Goal: Use online tool/utility: Utilize a website feature to perform a specific function

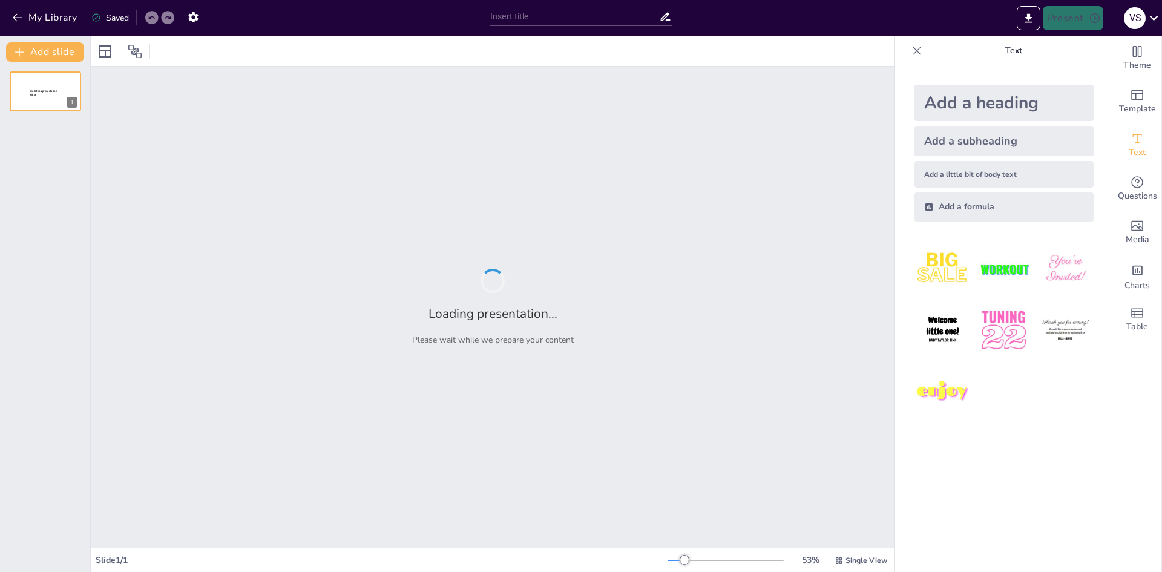
type input "Imported Gestion Presupuestaria 2025.pptx"
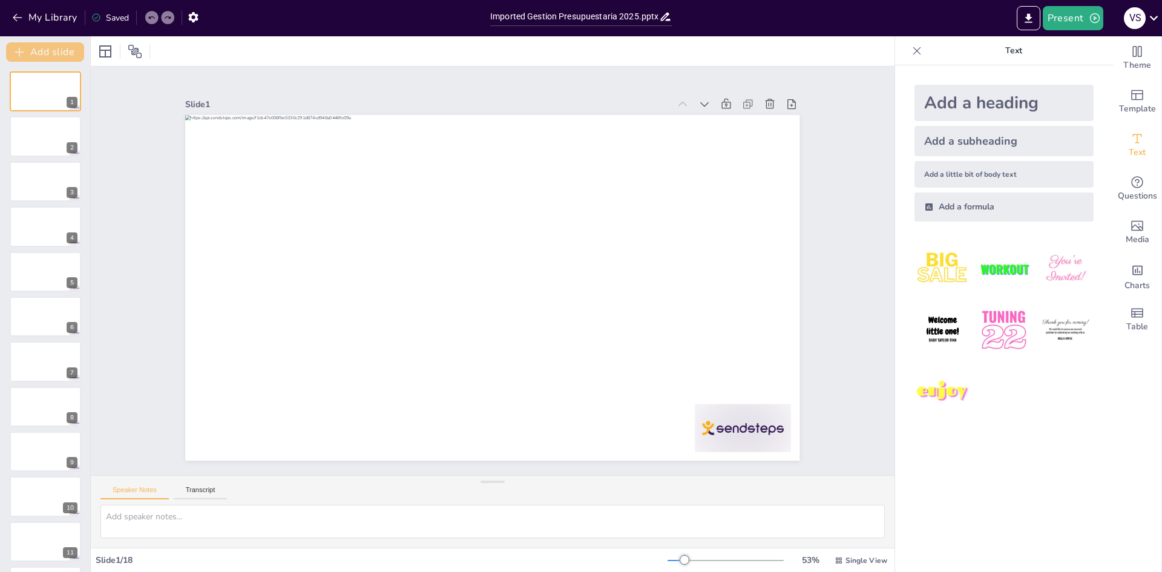
click at [50, 51] on button "Add slide" at bounding box center [45, 51] width 78 height 19
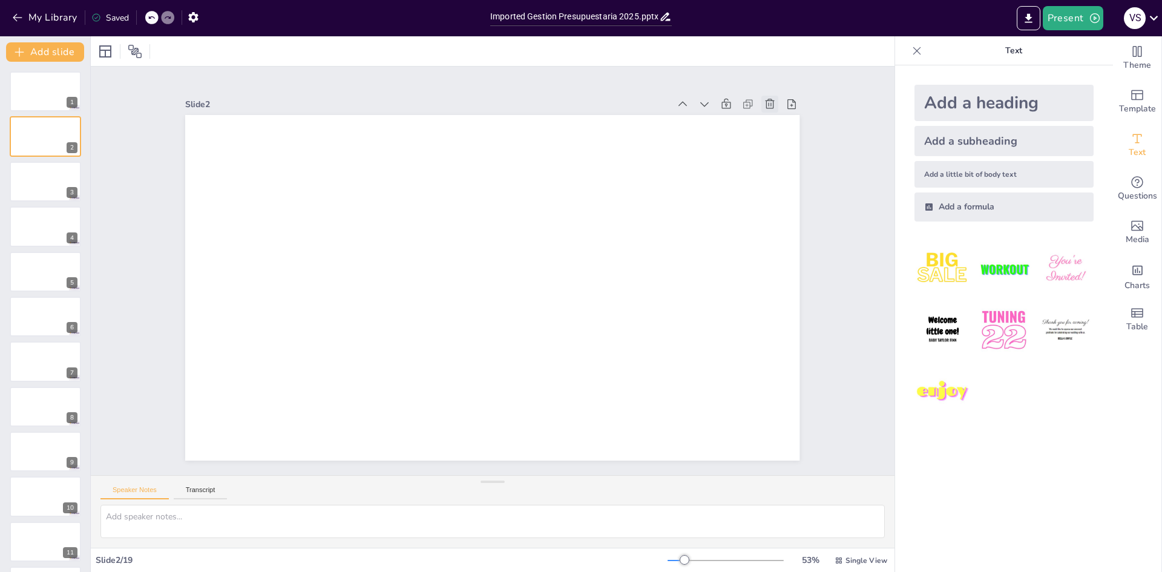
click at [791, 158] on icon at bounding box center [798, 165] width 15 height 15
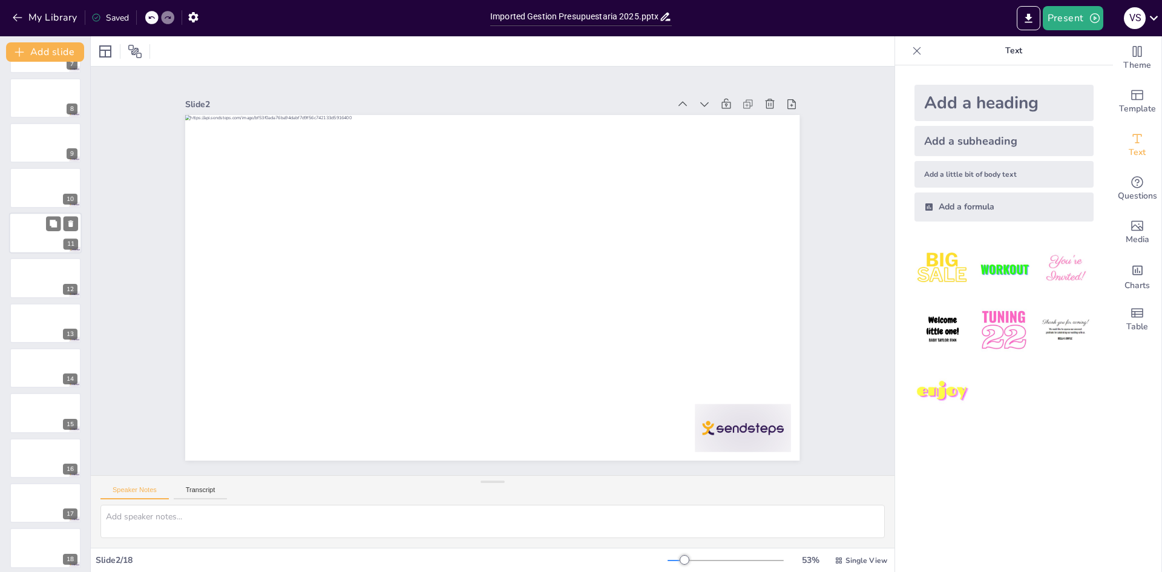
scroll to position [315, 0]
click at [826, 267] on icon at bounding box center [834, 275] width 16 height 16
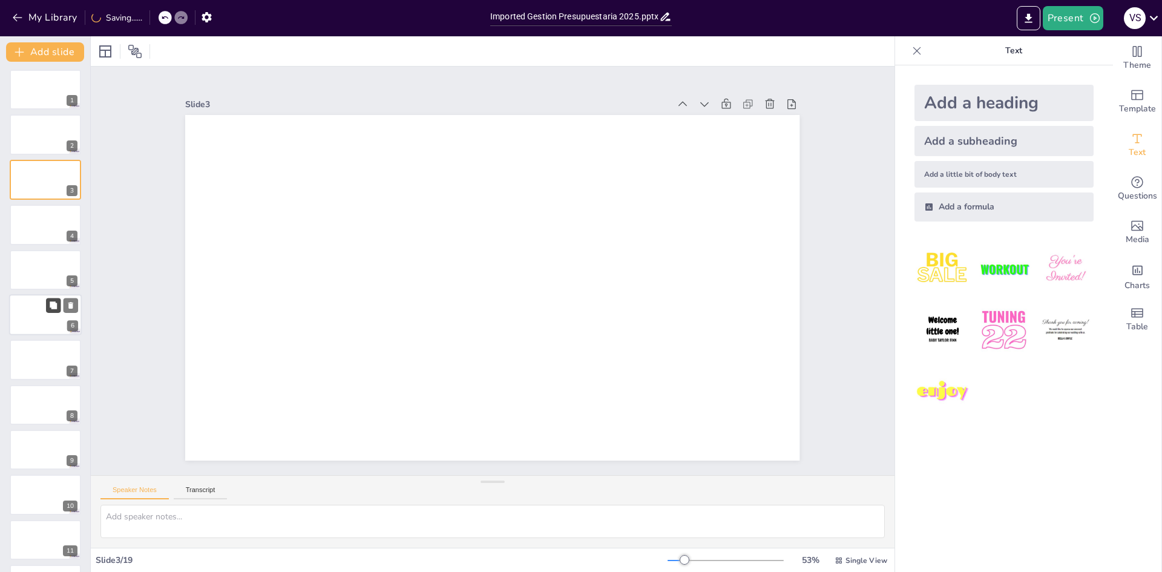
scroll to position [0, 0]
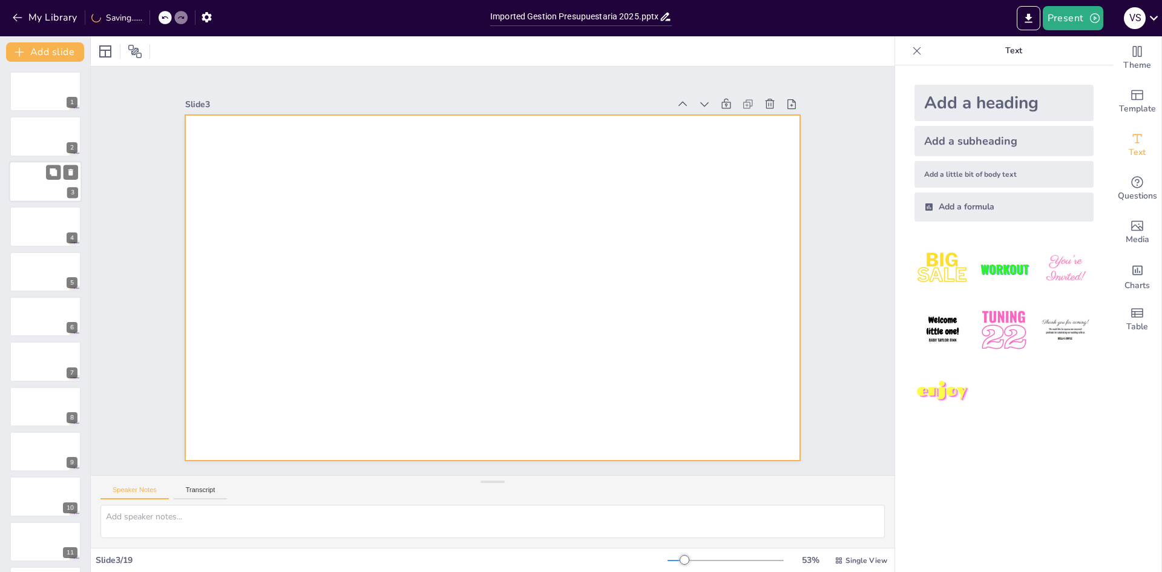
click at [36, 190] on div at bounding box center [45, 181] width 73 height 41
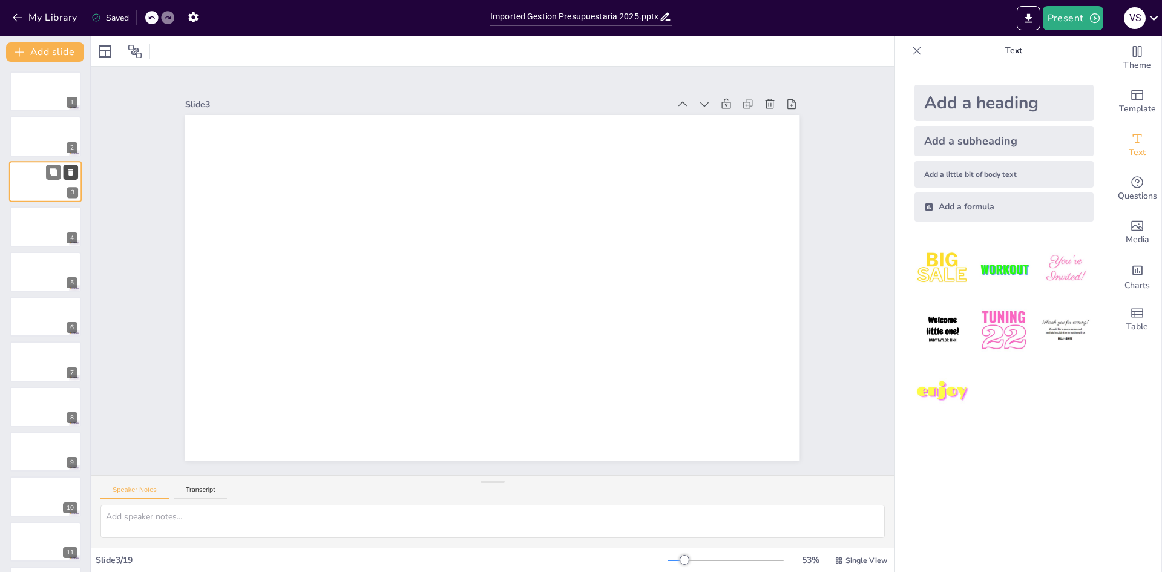
click at [72, 173] on icon at bounding box center [70, 172] width 5 height 7
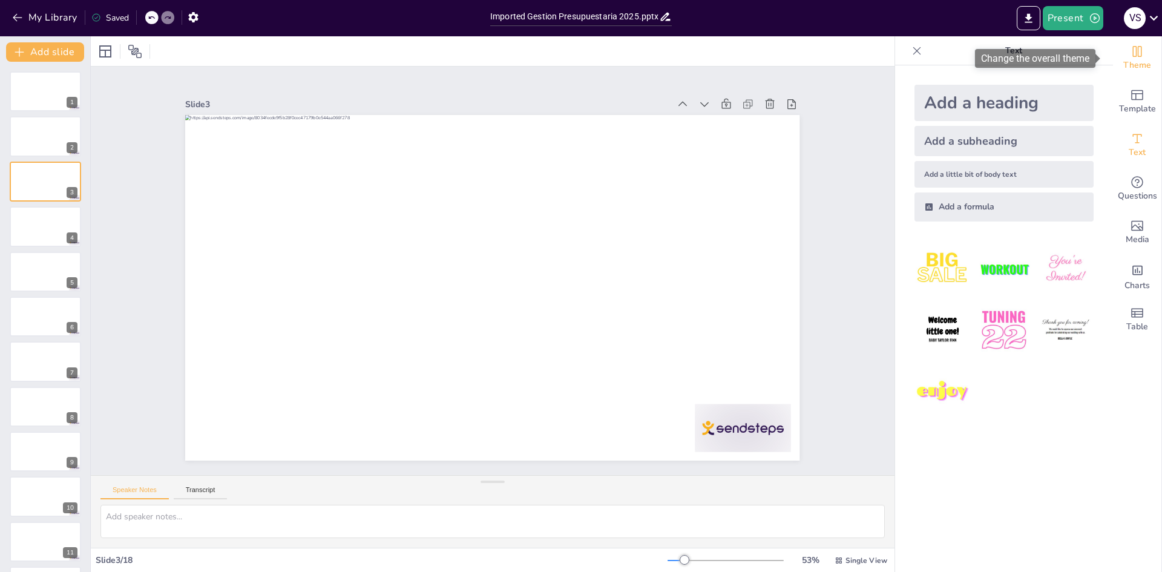
click at [1129, 50] on icon "Change the overall theme" at bounding box center [1136, 51] width 15 height 15
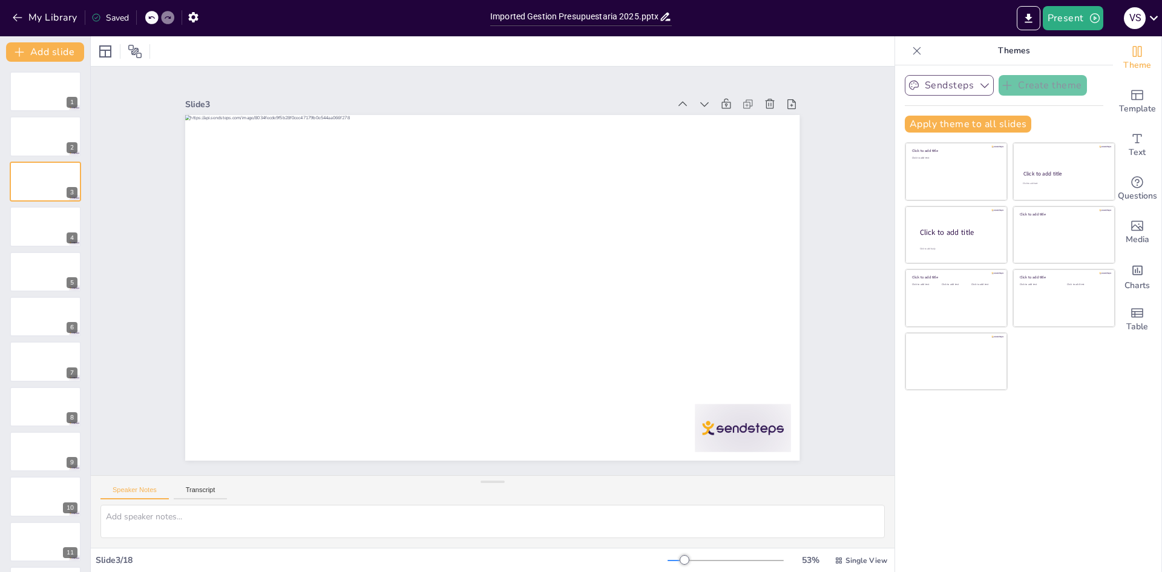
click at [952, 90] on button "Sendsteps" at bounding box center [948, 85] width 89 height 21
click at [953, 126] on span "Sendsteps" at bounding box center [958, 126] width 54 height 11
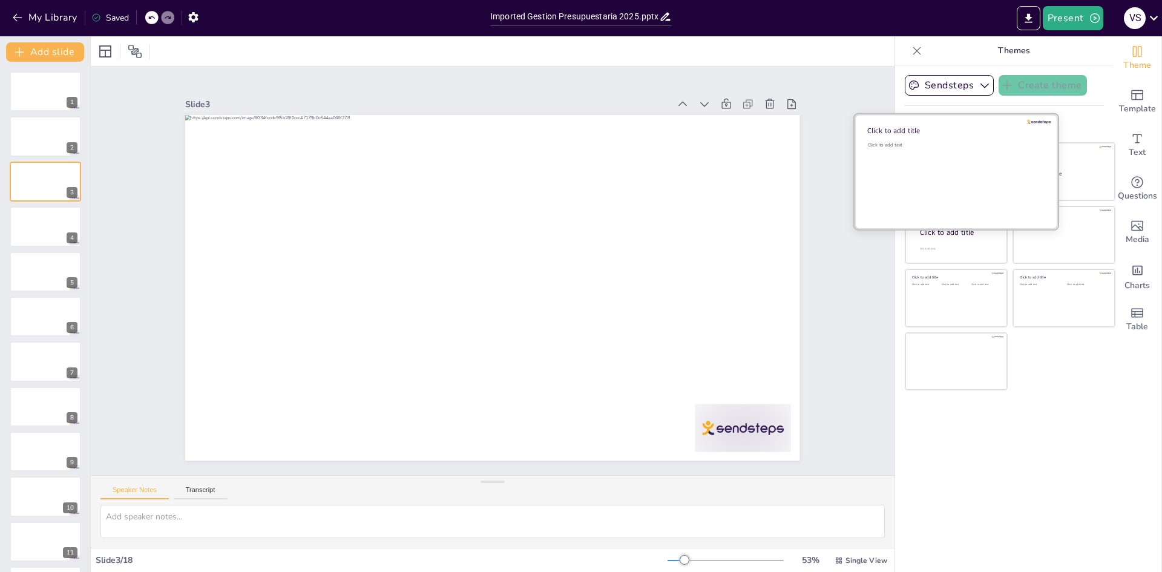
click at [947, 158] on div "Click to add text" at bounding box center [954, 179] width 173 height 75
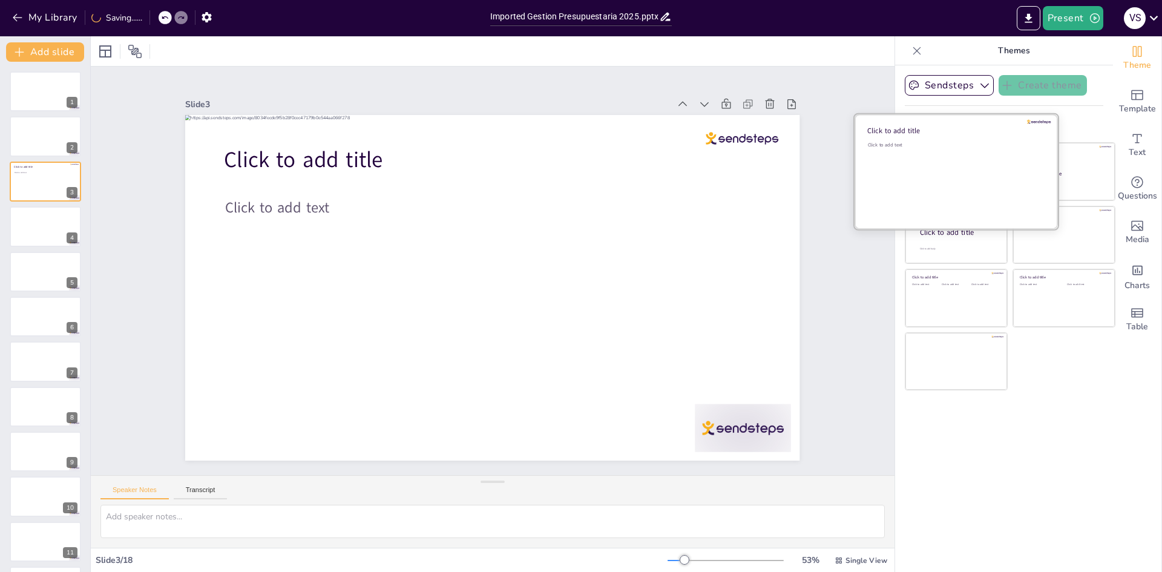
click at [947, 157] on div "Click to add text" at bounding box center [954, 179] width 173 height 75
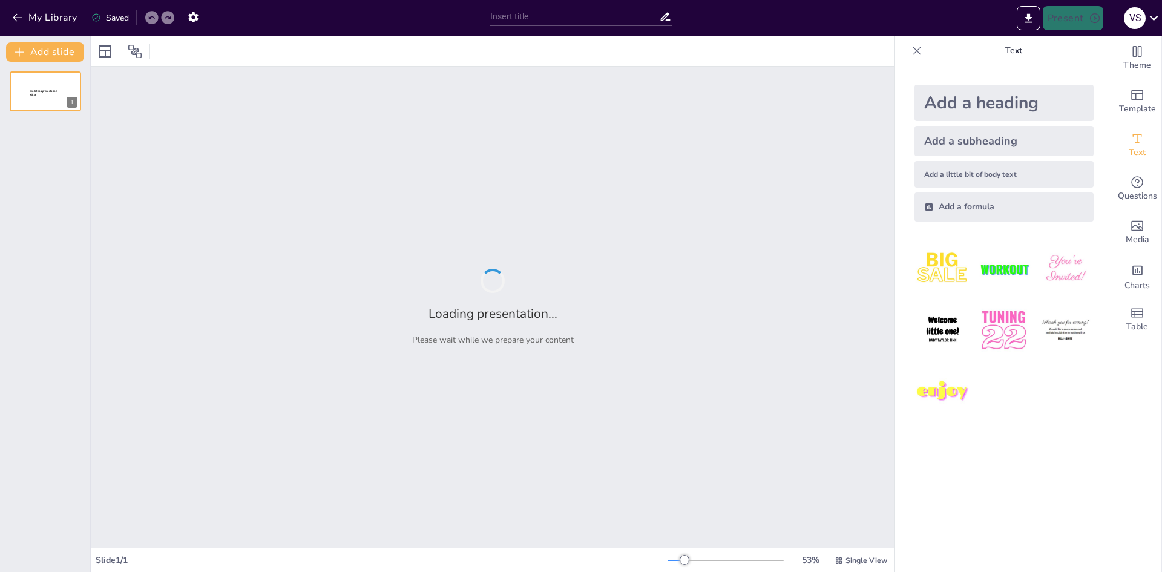
type input "Imported Gestion Presupuestaria 2025.pptx"
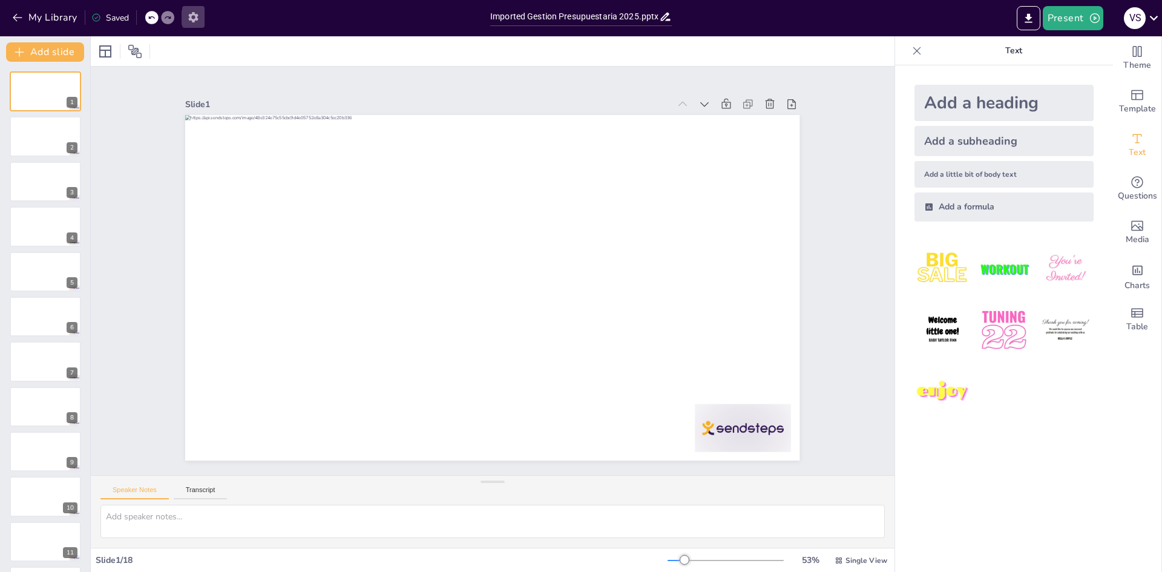
click at [197, 16] on icon "button" at bounding box center [193, 17] width 10 height 10
